Goal: Find specific page/section: Find specific page/section

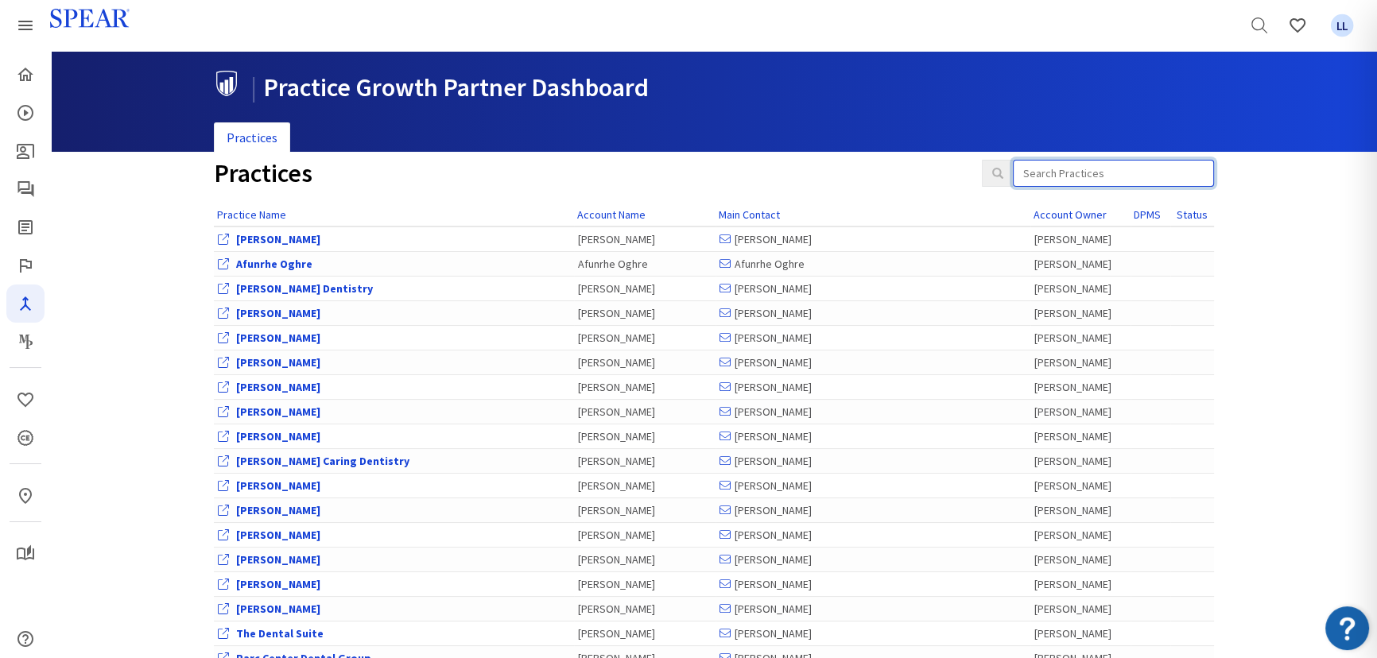
click at [1105, 167] on input "search" at bounding box center [1113, 173] width 201 height 27
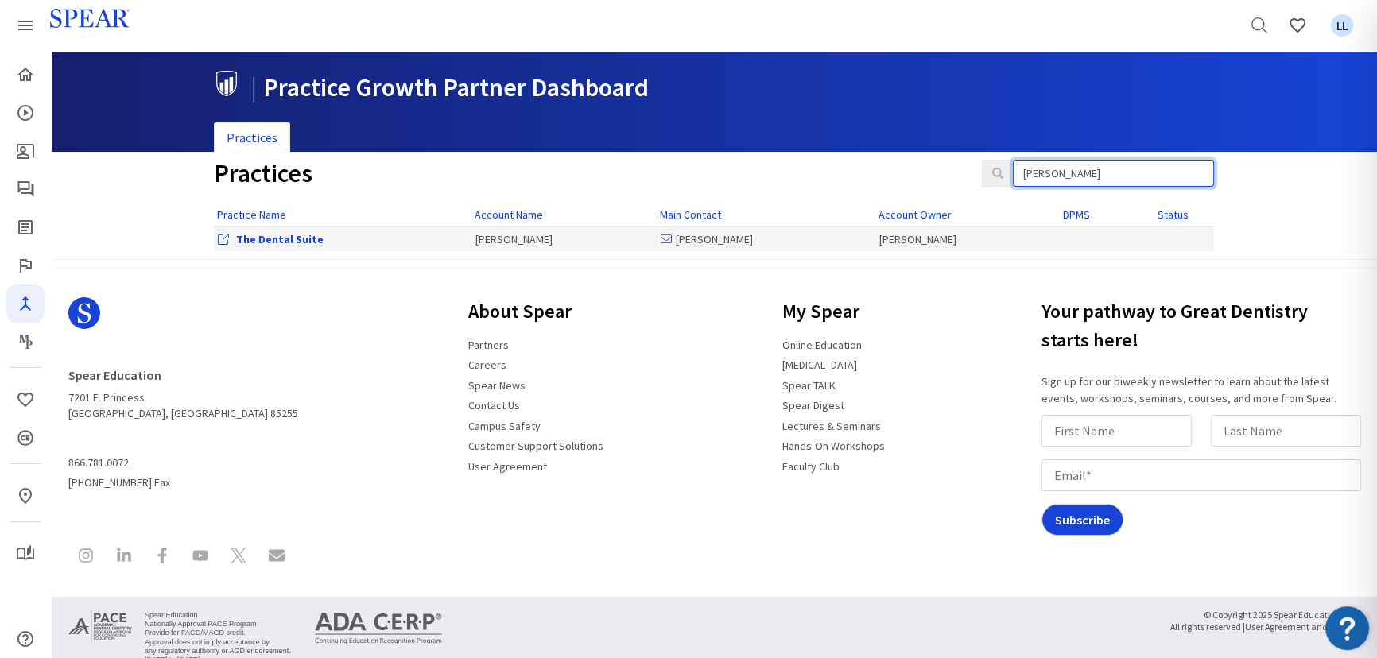
type input "[PERSON_NAME]"
click at [245, 239] on link "The Dental Suite" at bounding box center [279, 239] width 87 height 14
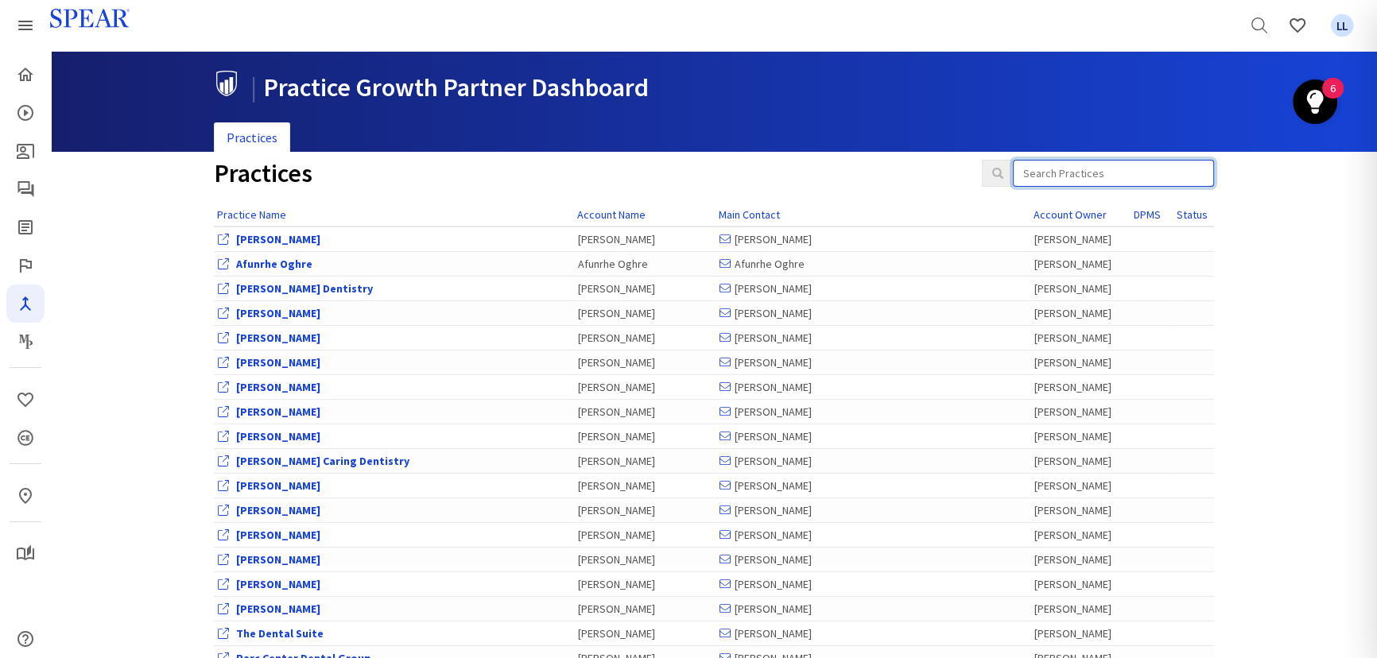
click at [1077, 176] on input "search" at bounding box center [1113, 173] width 201 height 27
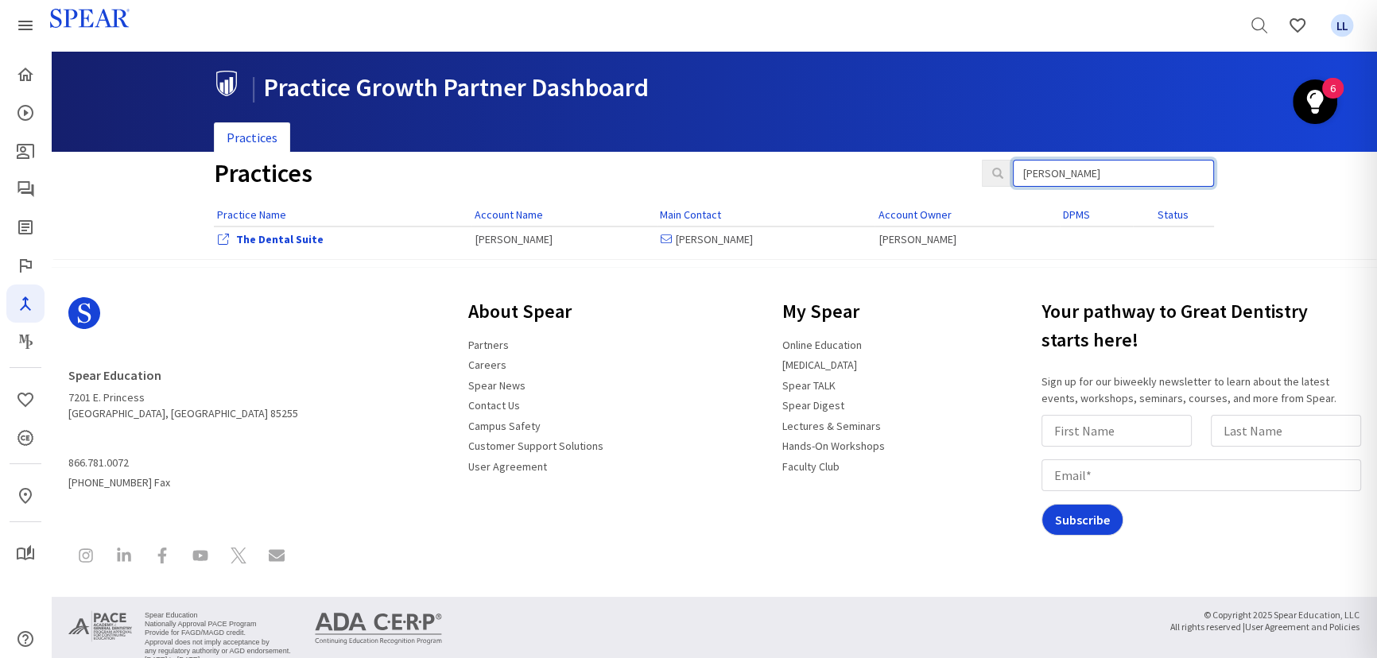
type input "[PERSON_NAME]"
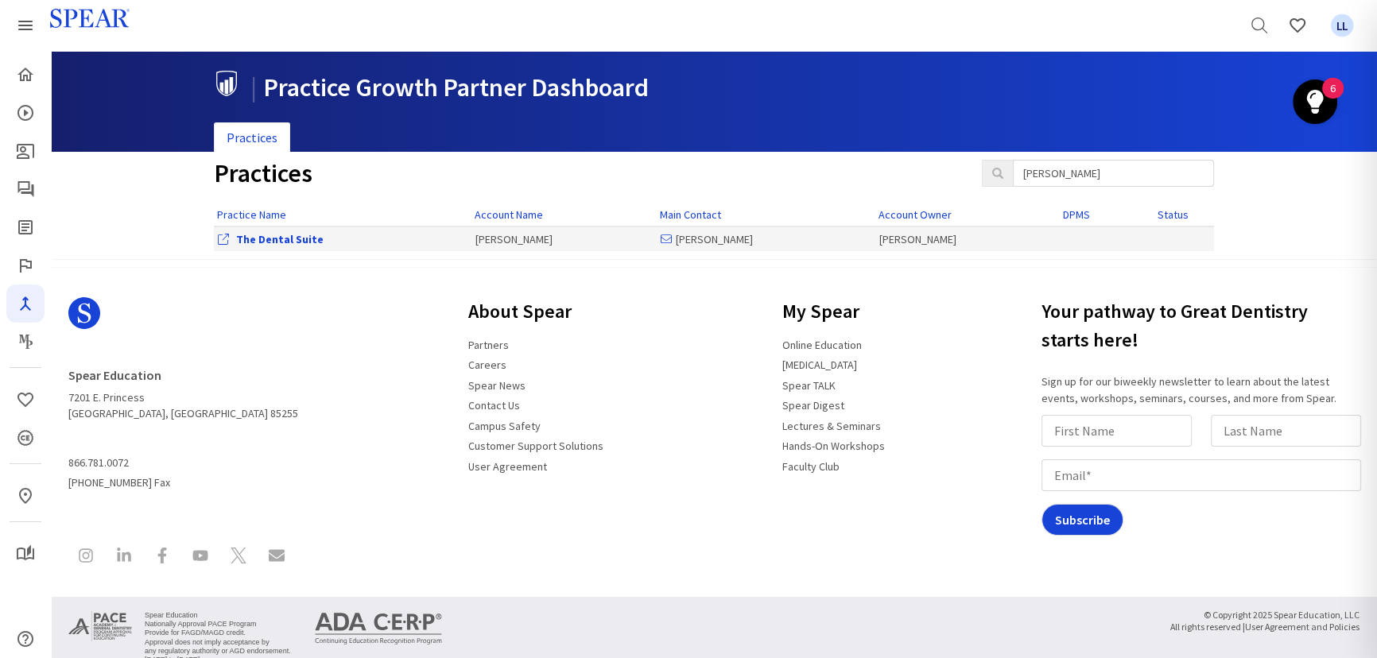
click at [294, 234] on link "The Dental Suite" at bounding box center [279, 239] width 87 height 14
